Goal: Transaction & Acquisition: Purchase product/service

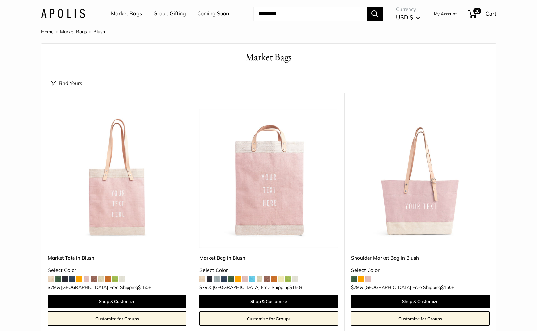
click at [123, 12] on link "Market Bags" at bounding box center [126, 14] width 31 height 10
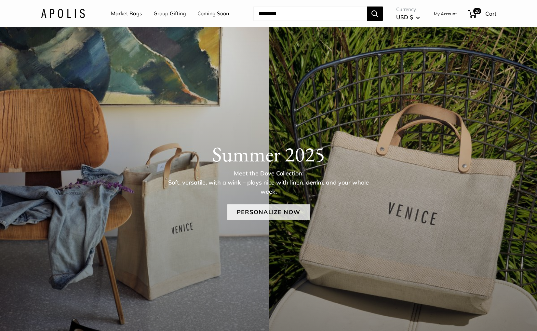
click at [261, 213] on link "Personalize Now" at bounding box center [268, 212] width 83 height 16
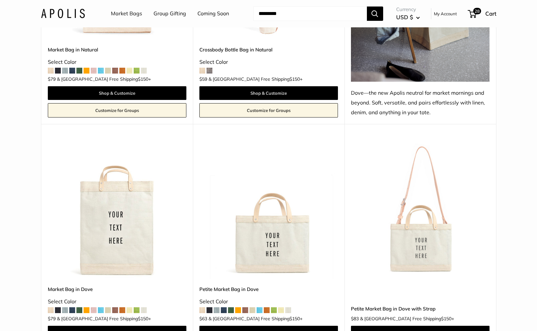
scroll to position [500, 0]
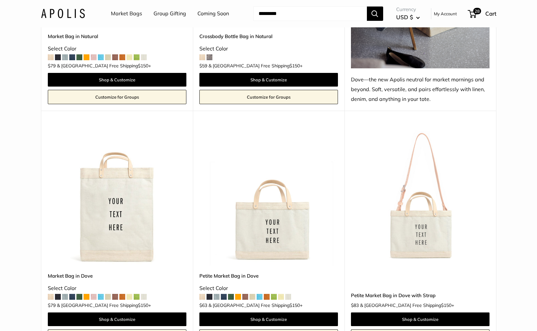
click at [0, 0] on img at bounding box center [0, 0] width 0 height 0
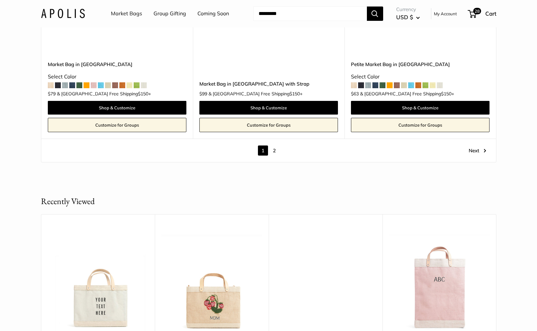
scroll to position [3855, 0]
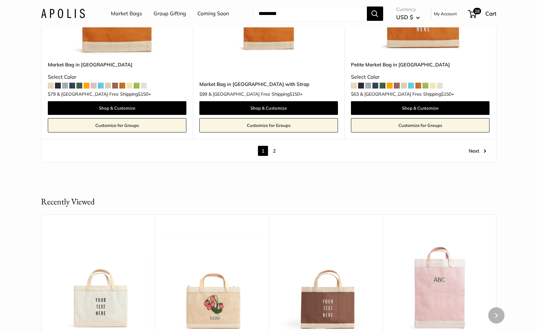
click at [0, 0] on img at bounding box center [0, 0] width 0 height 0
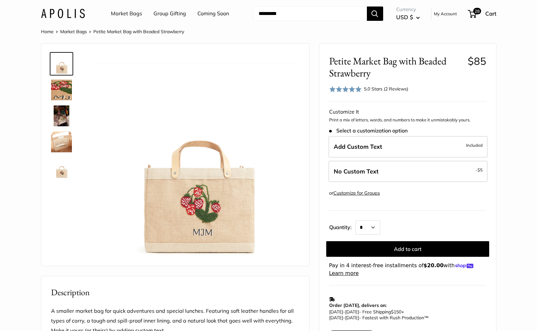
click at [365, 89] on div "5.0 Stars (2 Reviews)" at bounding box center [386, 88] width 44 height 7
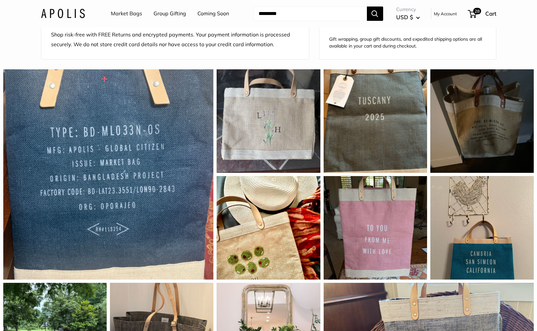
scroll to position [527, 0]
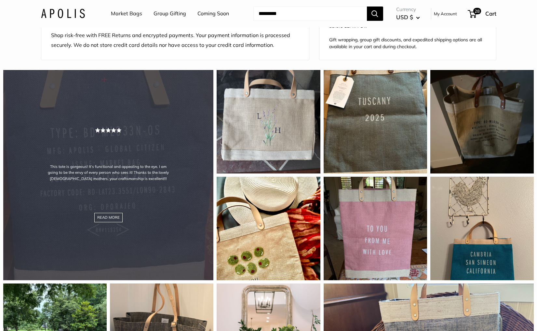
click at [121, 187] on div "This tote is gorgeous! It’s functional and appealing to the eye. I am going to …" at bounding box center [108, 175] width 210 height 210
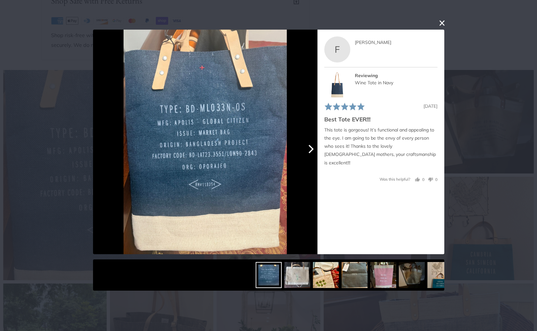
click at [309, 150] on icon "Next" at bounding box center [310, 149] width 8 height 8
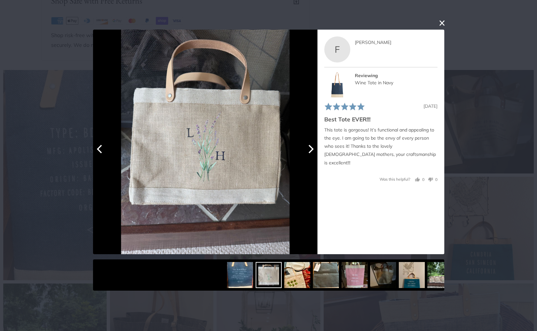
click at [309, 150] on icon "Next" at bounding box center [310, 149] width 8 height 8
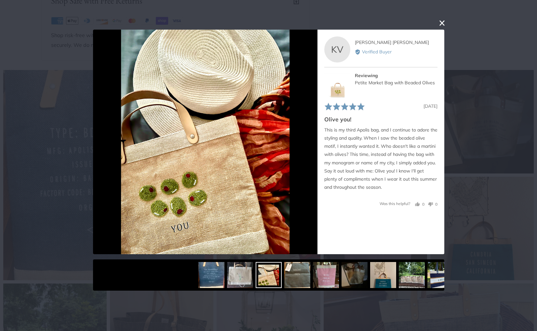
click at [439, 21] on button "close this modal window" at bounding box center [442, 23] width 8 height 8
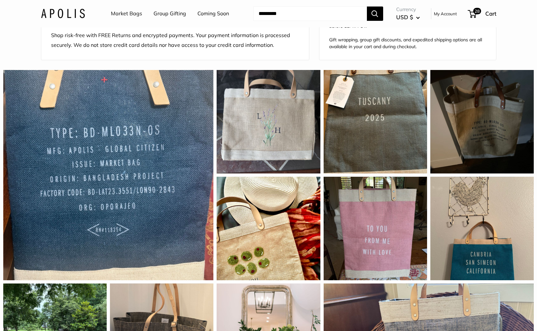
scroll to position [0, 0]
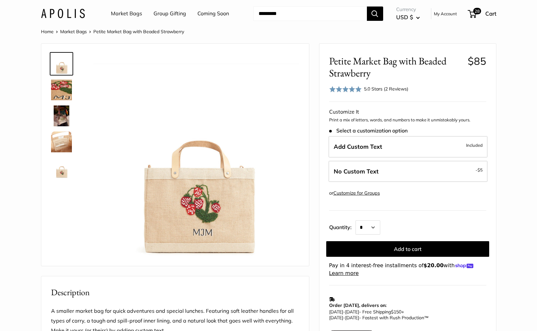
click at [129, 16] on link "Market Bags" at bounding box center [126, 14] width 31 height 10
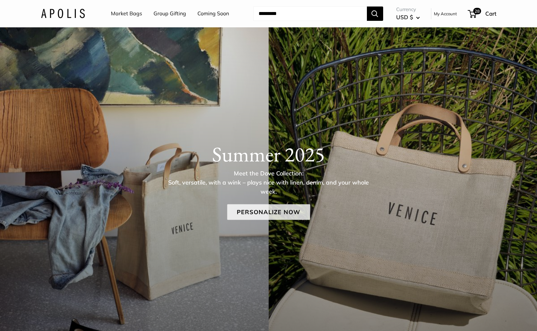
click at [286, 217] on link "Personalize Now" at bounding box center [268, 212] width 83 height 16
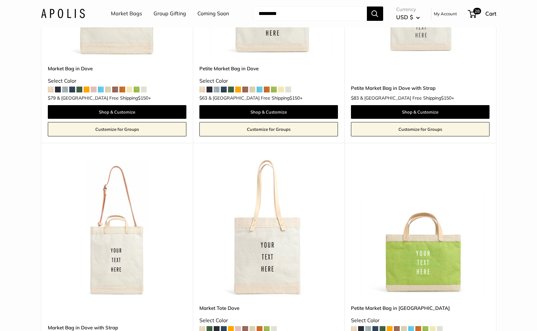
scroll to position [708, 0]
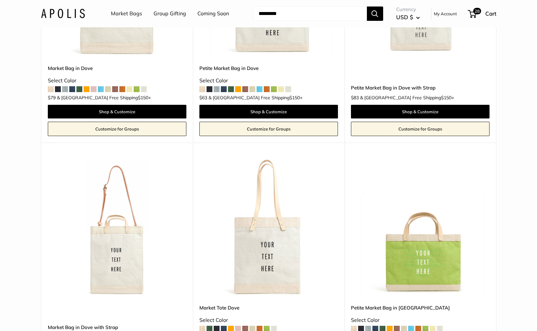
click at [0, 0] on img at bounding box center [0, 0] width 0 height 0
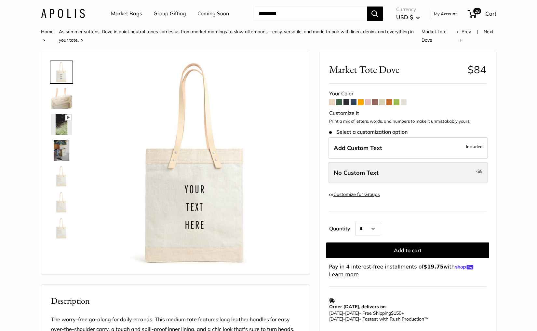
click at [360, 171] on span "No Custom Text" at bounding box center [356, 172] width 45 height 7
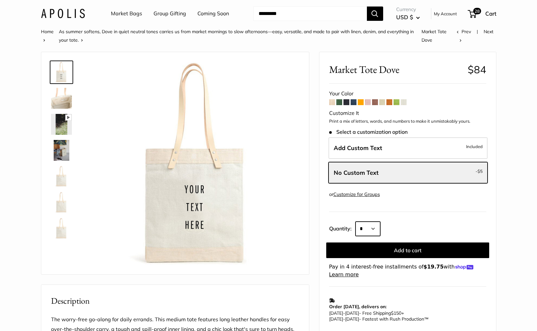
click at [370, 227] on select "* * * * * * * * * *** *** *** *** *** *** *** *** *** *** *** *** *** *** *** *…" at bounding box center [368, 229] width 25 height 14
select select "**"
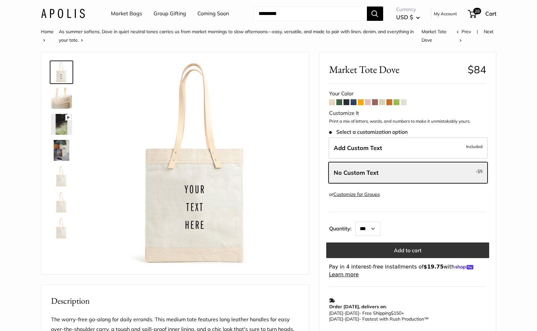
click at [387, 250] on button "Add to cart" at bounding box center [407, 250] width 163 height 16
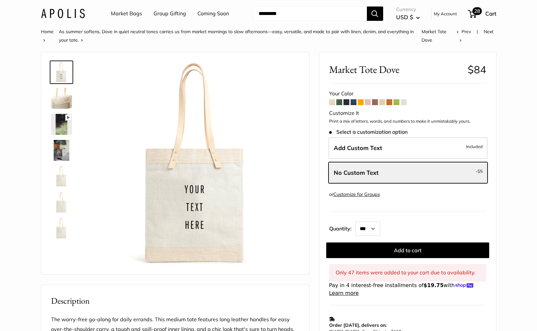
click at [474, 11] on span "28" at bounding box center [476, 11] width 9 height 8
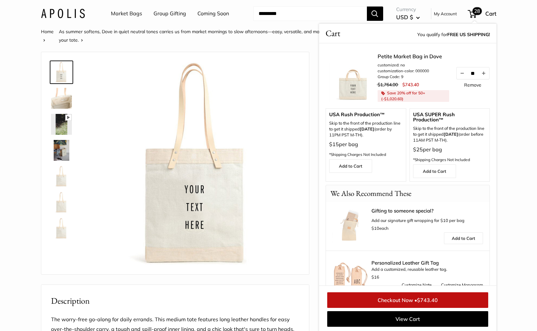
click at [501, 108] on div "Home As summer softens, Dove in quiet neutral tones carries us from market morn…" at bounding box center [268, 311] width 481 height 568
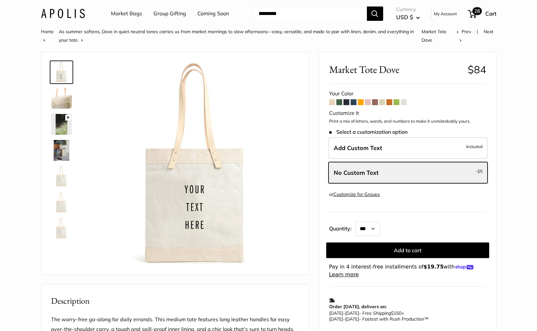
click at [470, 12] on span "28" at bounding box center [472, 14] width 9 height 8
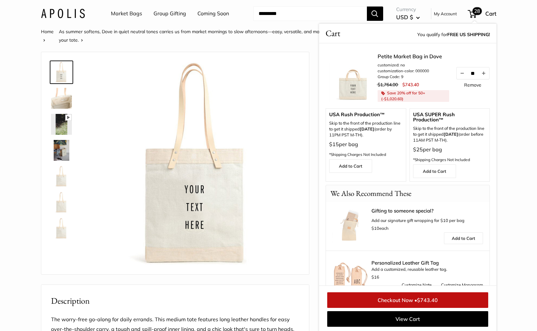
click at [476, 86] on link "Remove" at bounding box center [472, 85] width 17 height 5
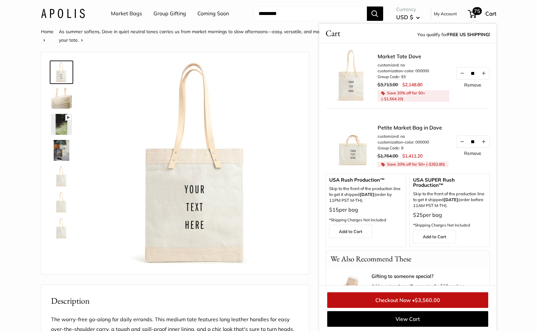
click at [476, 86] on link "Remove" at bounding box center [472, 85] width 17 height 5
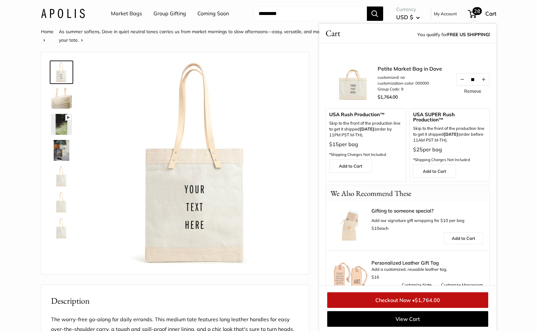
click at [475, 91] on link "Remove" at bounding box center [472, 91] width 17 height 5
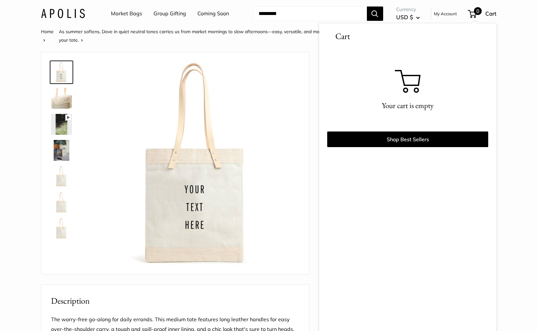
click at [504, 78] on div "Home As summer softens, Dove in quiet neutral tones carries us from market morn…" at bounding box center [268, 311] width 481 height 568
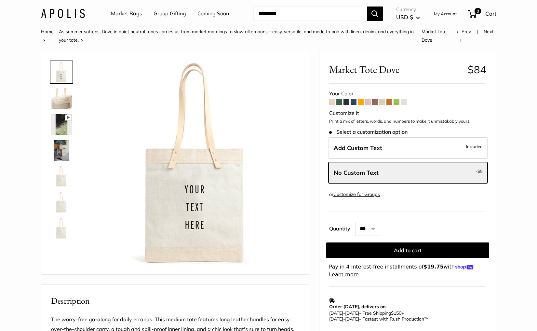
click at [78, 16] on img at bounding box center [63, 13] width 44 height 9
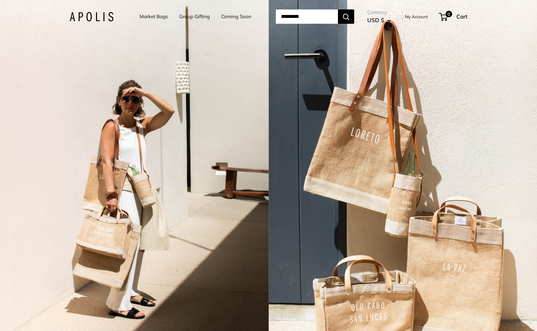
click at [240, 17] on link "Coming Soon" at bounding box center [236, 16] width 30 height 9
